Goal: Find specific page/section: Find specific page/section

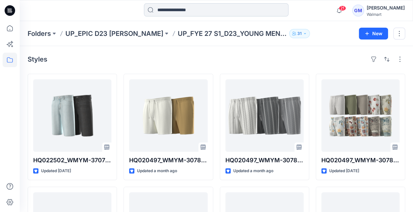
click at [163, 9] on input at bounding box center [216, 9] width 145 height 13
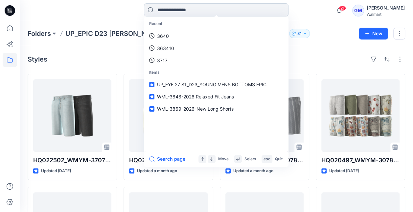
click at [178, 8] on input at bounding box center [216, 9] width 145 height 13
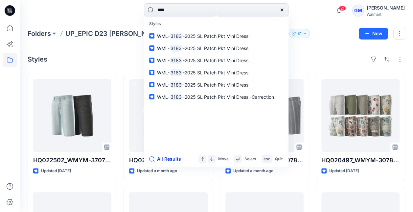
type input "****"
click at [159, 158] on button "All Results" at bounding box center [167, 159] width 36 height 8
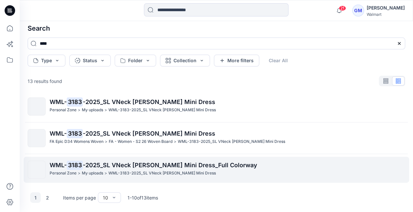
scroll to position [11, 0]
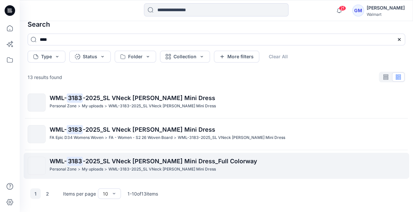
click at [155, 164] on p "WML- 3183 -2025_SL VNeck [PERSON_NAME] Mini Dress_Full Colorway" at bounding box center [227, 161] width 355 height 9
